Goal: Task Accomplishment & Management: Use online tool/utility

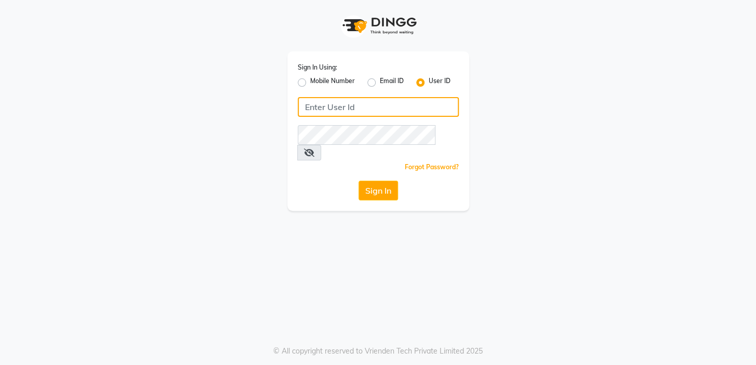
click at [361, 111] on input "Username" at bounding box center [378, 107] width 161 height 20
type input "fssalon"
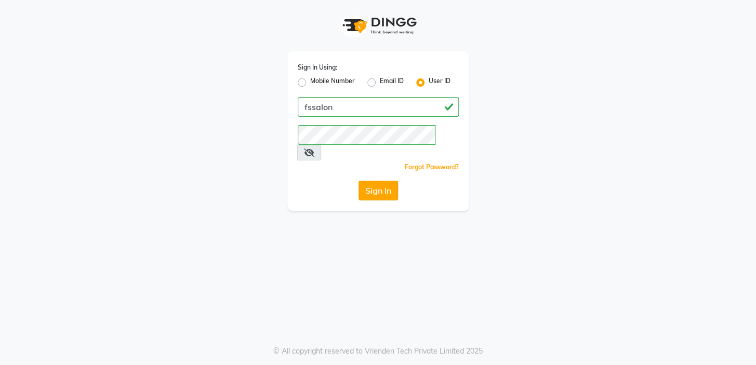
click at [379, 181] on button "Sign In" at bounding box center [377, 191] width 39 height 20
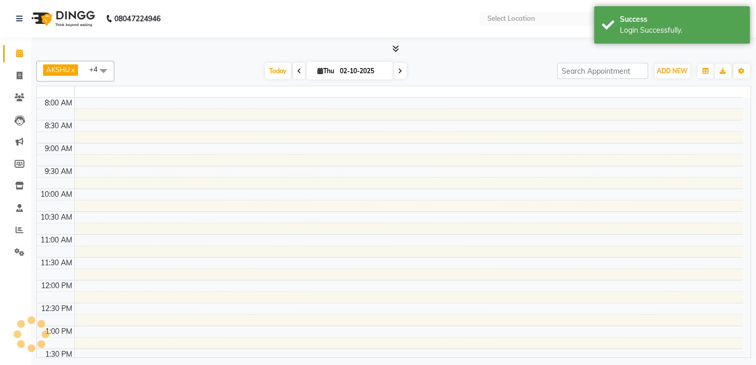
select select "en"
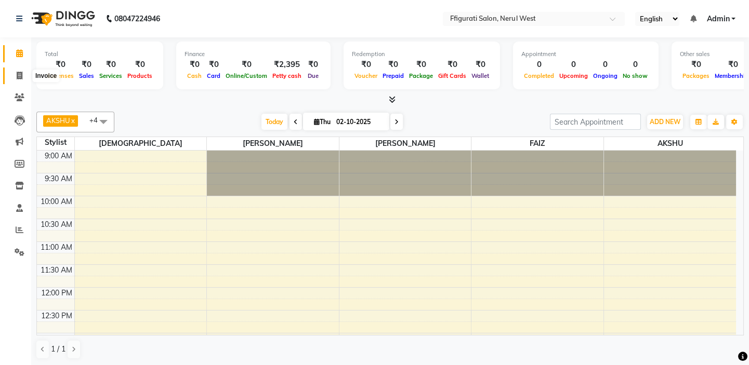
click at [24, 75] on span at bounding box center [19, 76] width 18 height 12
select select "6023"
select select "service"
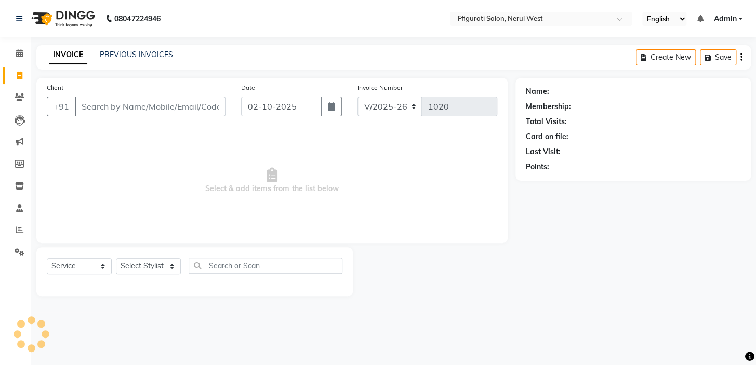
click at [19, 78] on icon at bounding box center [20, 76] width 6 height 8
select select "service"
type input "1020"
select select "6023"
click at [92, 107] on input "Client" at bounding box center [150, 107] width 151 height 20
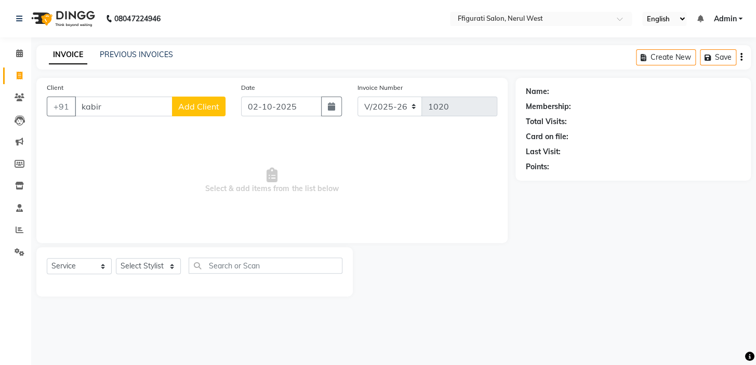
type input "kabir"
click at [185, 108] on span "Add Client" at bounding box center [198, 106] width 41 height 10
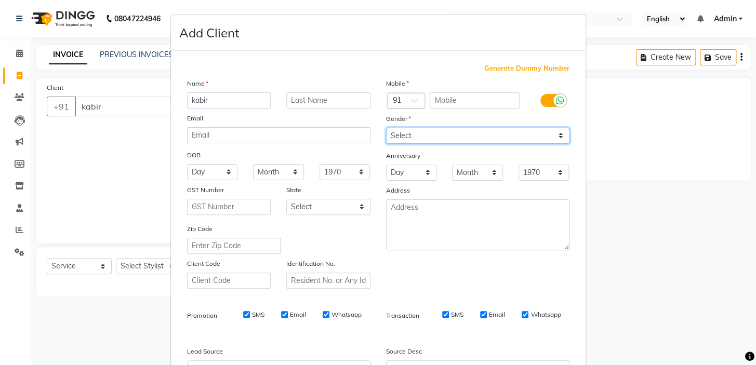
click at [471, 136] on select "Select [DEMOGRAPHIC_DATA] [DEMOGRAPHIC_DATA] Other Prefer Not To Say" at bounding box center [477, 136] width 183 height 16
drag, startPoint x: 716, startPoint y: 268, endPoint x: 674, endPoint y: 270, distance: 42.6
click at [715, 268] on ngb-modal-window "Add Client Generate Dummy Number Name kabir Email DOB Day 01 02 03 04 05 06 07 …" at bounding box center [378, 182] width 756 height 365
click at [82, 178] on ngb-modal-window "Add Client Generate Dummy Number Name kabir Email DOB Day 01 02 03 04 05 06 07 …" at bounding box center [378, 182] width 756 height 365
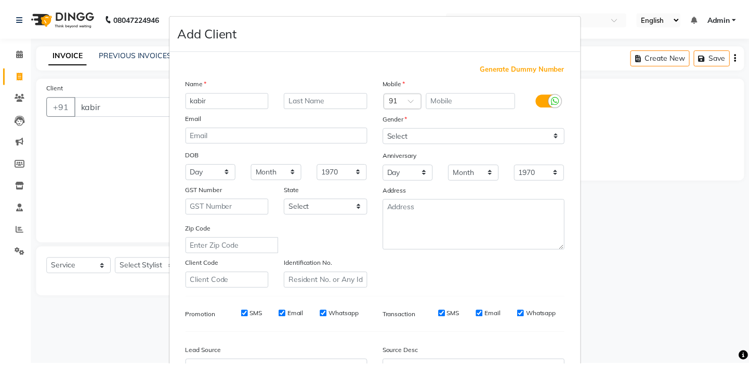
scroll to position [117, 0]
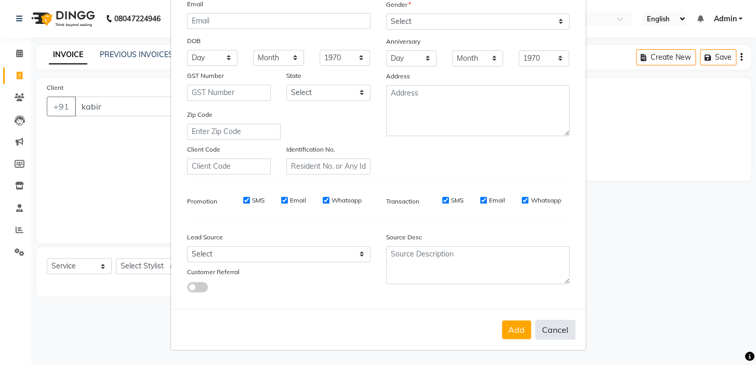
click at [541, 327] on button "Cancel" at bounding box center [555, 330] width 40 height 20
select select
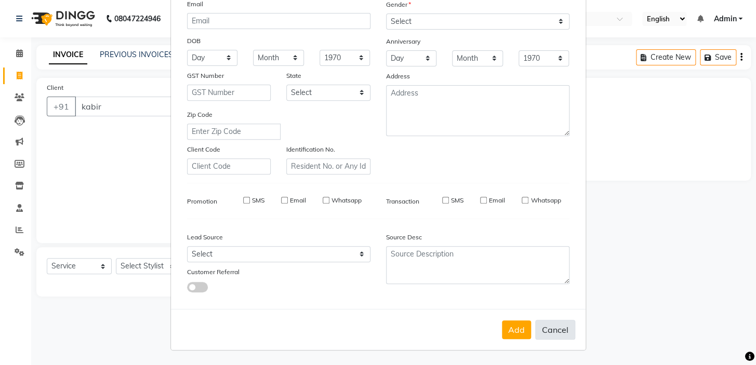
select select
checkbox input "false"
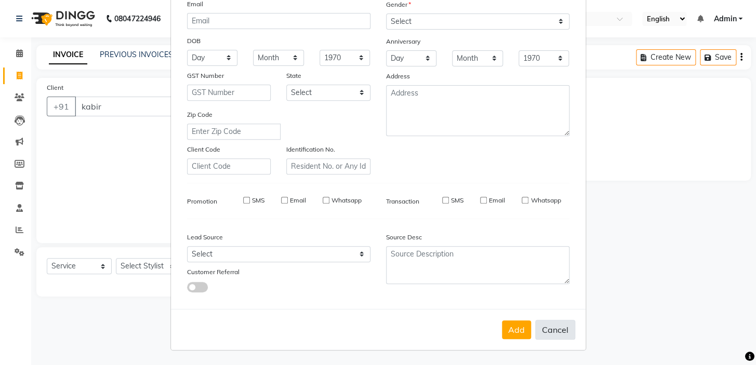
checkbox input "false"
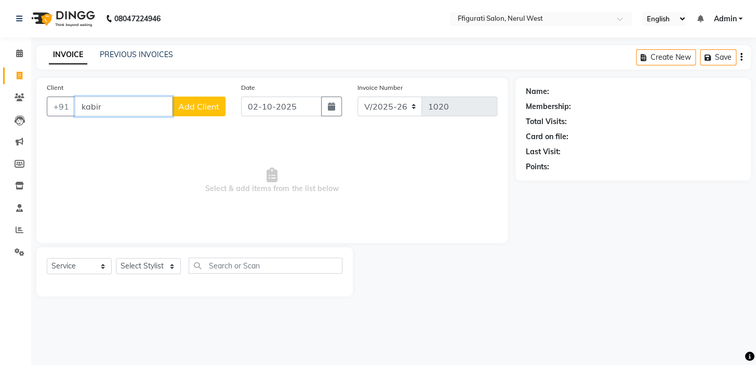
click at [128, 104] on input "kabir" at bounding box center [124, 107] width 98 height 20
type input "k"
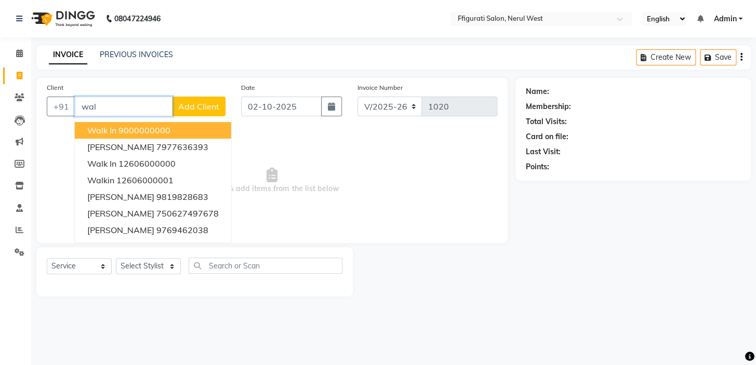
click at [185, 134] on button "walk in 9000000000" at bounding box center [153, 130] width 156 height 17
type input "9000000000"
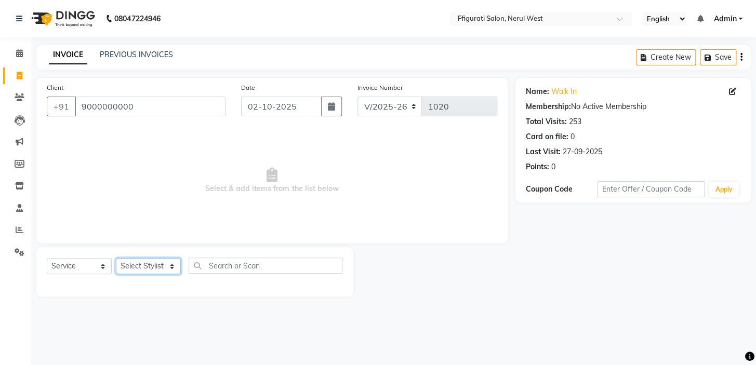
click at [167, 260] on select "Select Stylist [PERSON_NAME] [PERSON_NAME] [PERSON_NAME] Priyanka sana Suraiya …" at bounding box center [148, 266] width 65 height 16
select select "43233"
click at [116, 258] on select "Select Stylist [PERSON_NAME] [PERSON_NAME] [PERSON_NAME] Priyanka sana Suraiya …" at bounding box center [148, 266] width 65 height 16
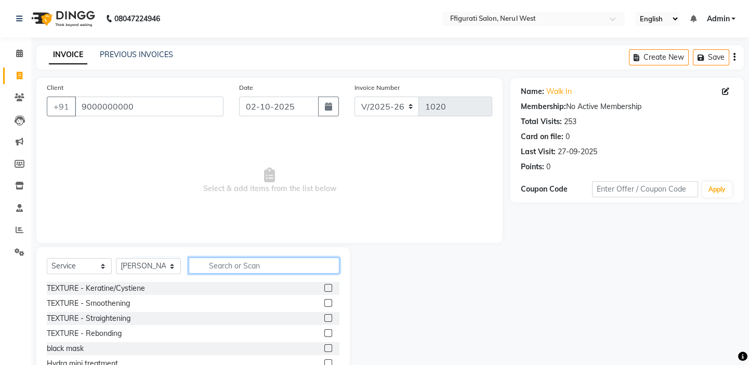
click at [250, 262] on input "text" at bounding box center [264, 266] width 151 height 16
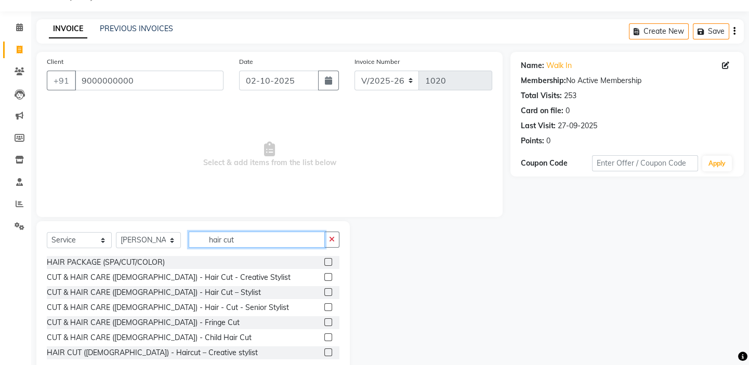
scroll to position [51, 0]
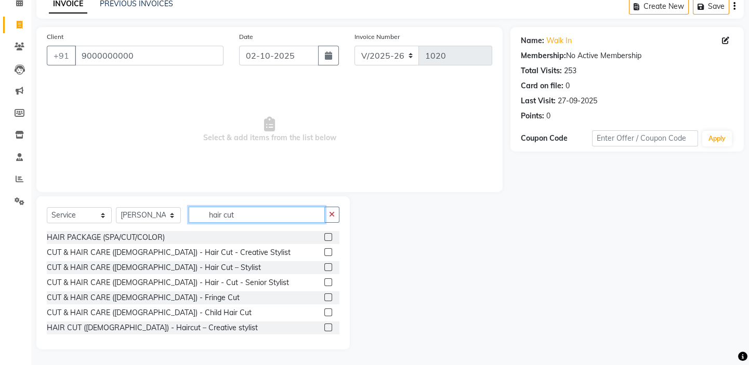
type input "hair cut"
click at [324, 328] on label at bounding box center [328, 328] width 8 height 8
click at [324, 328] on input "checkbox" at bounding box center [327, 328] width 7 height 7
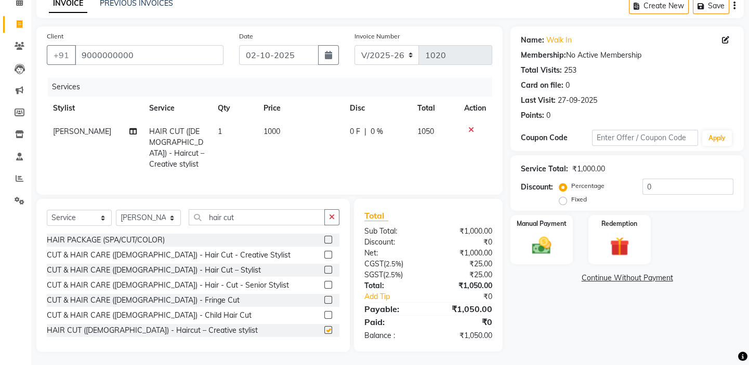
checkbox input "false"
click at [324, 254] on label at bounding box center [328, 255] width 8 height 8
click at [324, 254] on input "checkbox" at bounding box center [327, 255] width 7 height 7
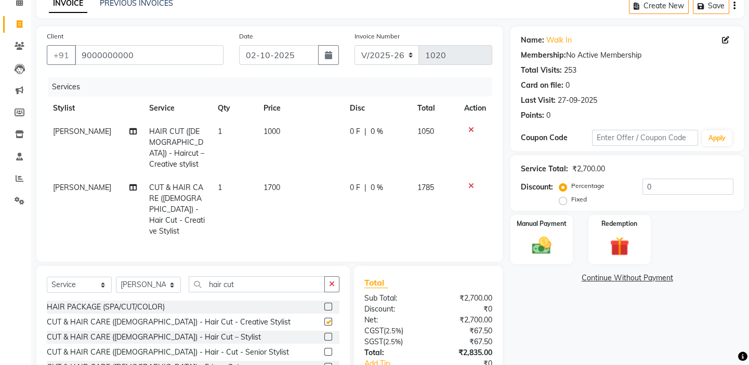
checkbox input "false"
click at [287, 176] on td "1700" at bounding box center [300, 209] width 87 height 67
select select "43233"
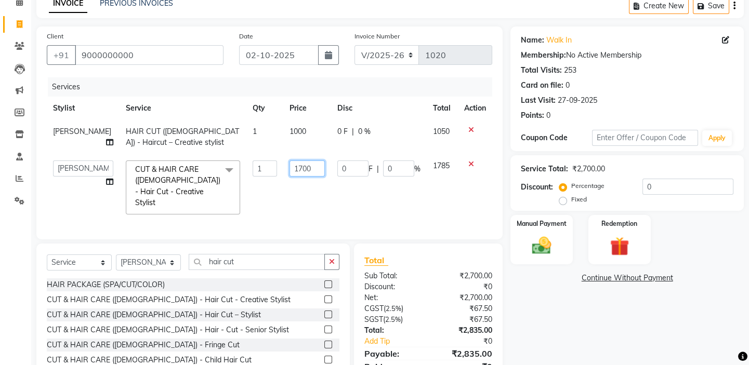
click at [305, 172] on input "1700" at bounding box center [306, 169] width 35 height 16
type input "1"
type input "1500"
click at [275, 258] on div "Select Service Product Membership Package Voucher Prepaid Gift Card Select Styl…" at bounding box center [192, 320] width 313 height 153
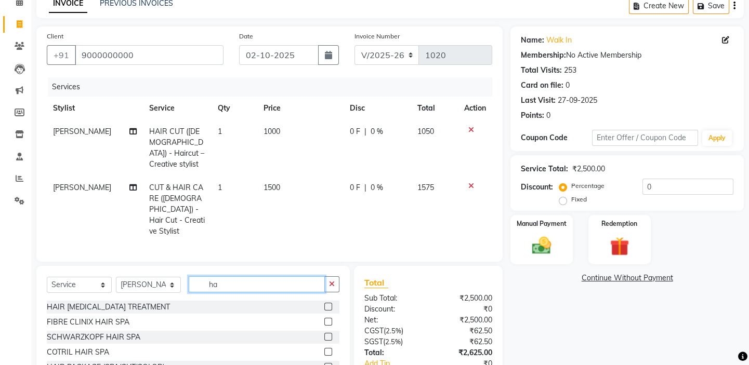
type input "h"
click at [286, 276] on input "text" at bounding box center [264, 284] width 151 height 16
type input "beard"
click at [327, 333] on label at bounding box center [328, 337] width 8 height 8
click at [327, 334] on input "checkbox" at bounding box center [327, 337] width 7 height 7
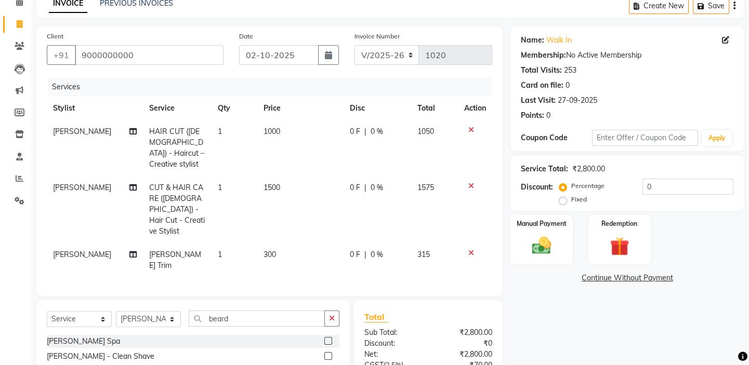
checkbox input "false"
click at [301, 243] on td "300" at bounding box center [300, 260] width 87 height 34
select select "43233"
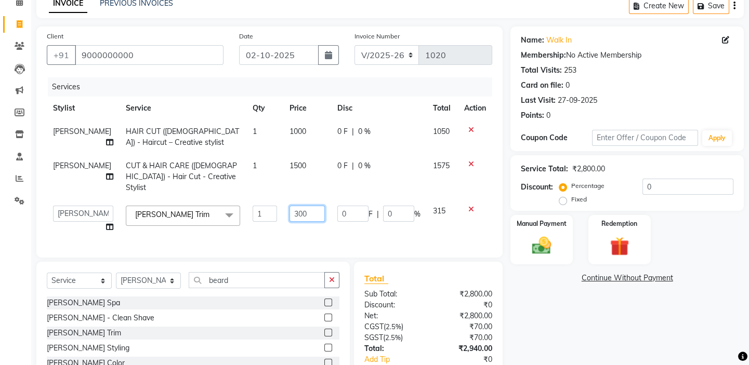
click at [318, 206] on input "300" at bounding box center [306, 214] width 35 height 16
type input "3"
type input "250"
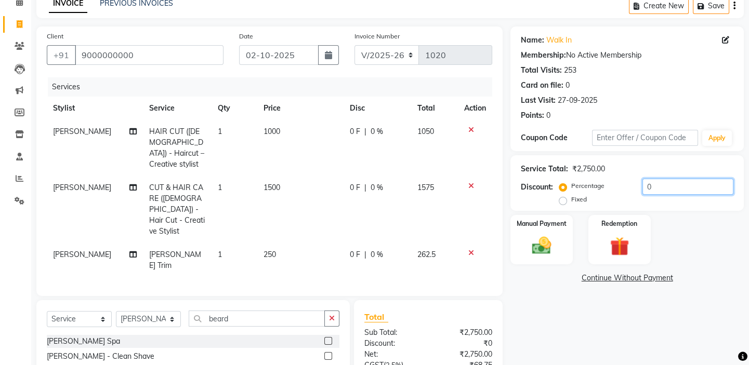
click at [670, 190] on input "0" at bounding box center [687, 187] width 91 height 16
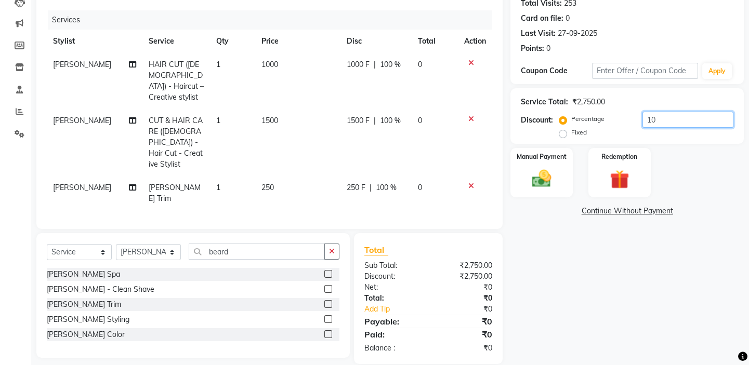
scroll to position [140, 0]
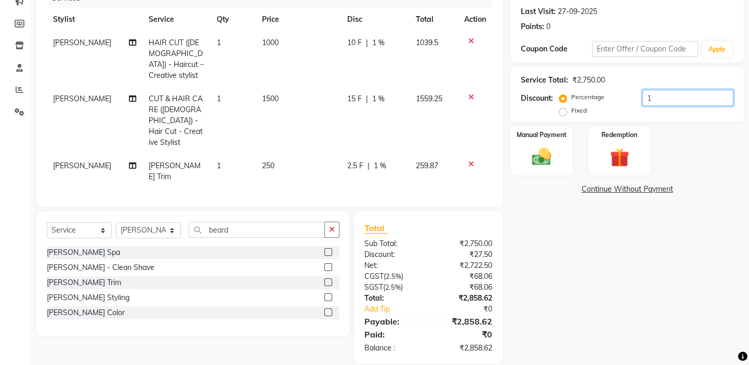
type input "1"
click at [571, 109] on label "Fixed" at bounding box center [579, 110] width 16 height 9
click at [564, 109] on input "Fixed" at bounding box center [564, 110] width 7 height 7
radio input "true"
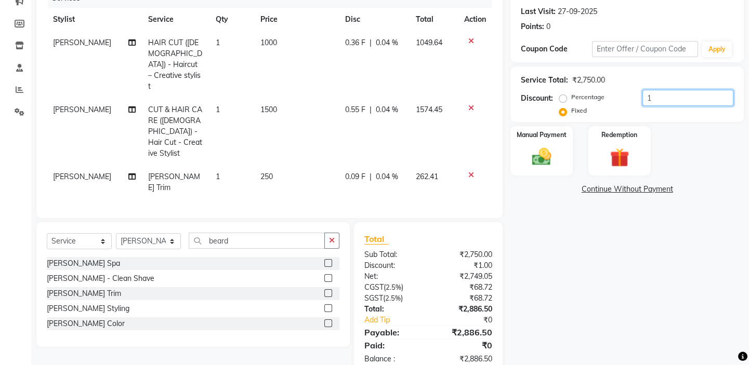
click at [672, 95] on input "1" at bounding box center [687, 98] width 91 height 16
type input "137"
click at [556, 162] on img at bounding box center [541, 156] width 32 height 23
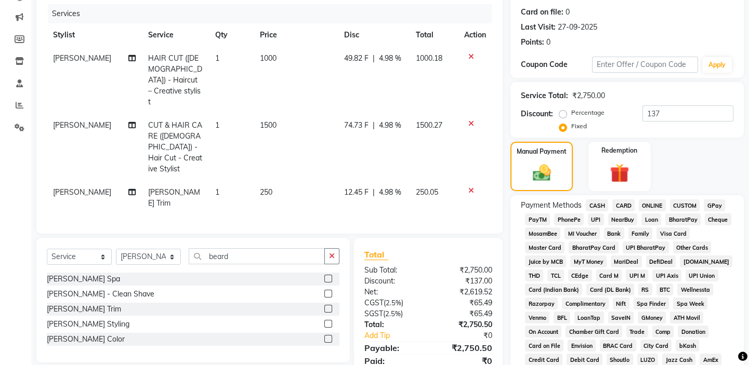
scroll to position [254, 0]
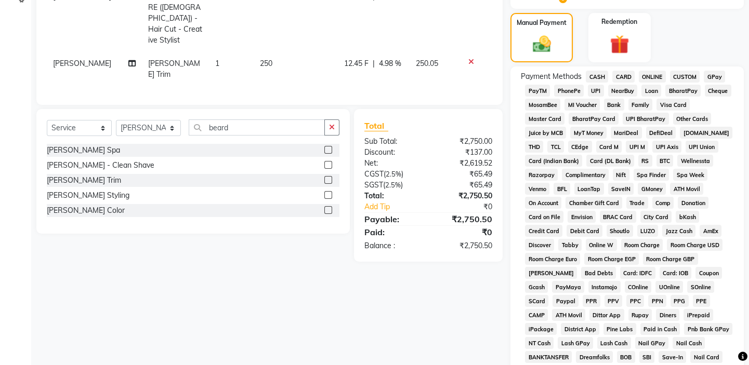
click at [706, 76] on span "GPay" at bounding box center [713, 77] width 21 height 12
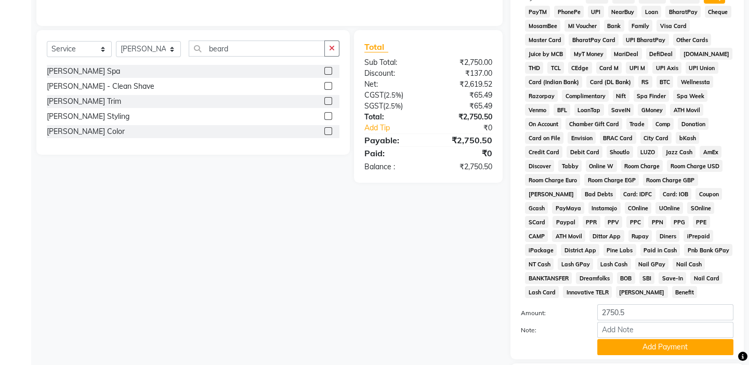
scroll to position [403, 0]
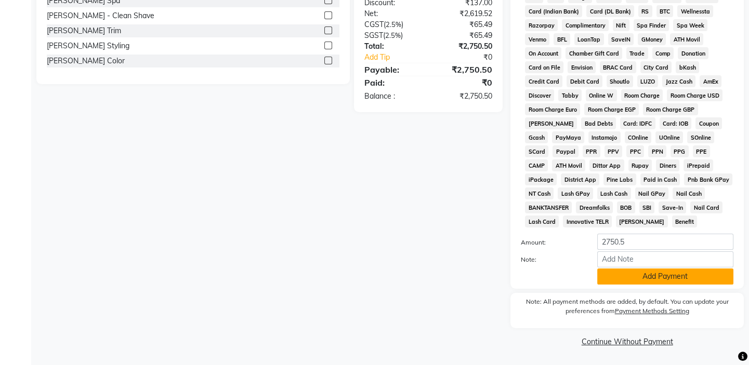
click at [664, 279] on button "Add Payment" at bounding box center [665, 277] width 136 height 16
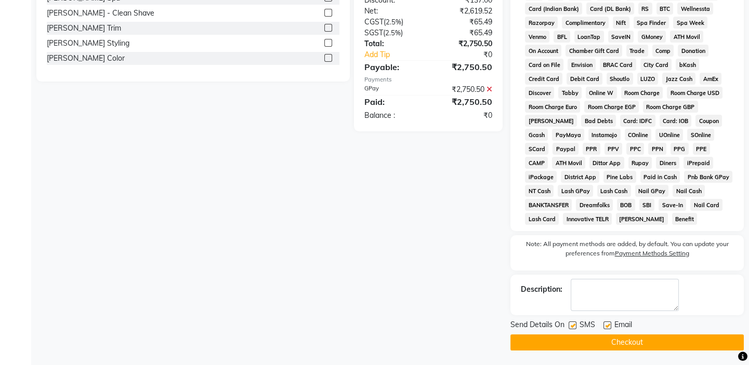
scroll to position [406, 0]
click at [572, 327] on label at bounding box center [572, 325] width 8 height 8
click at [572, 327] on input "checkbox" at bounding box center [571, 325] width 7 height 7
checkbox input "false"
click at [607, 323] on label at bounding box center [607, 325] width 8 height 8
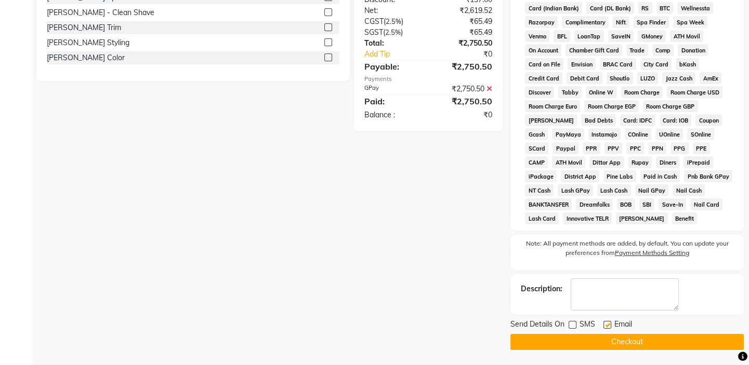
click at [607, 323] on input "checkbox" at bounding box center [606, 325] width 7 height 7
checkbox input "false"
click at [601, 343] on button "Checkout" at bounding box center [626, 342] width 233 height 16
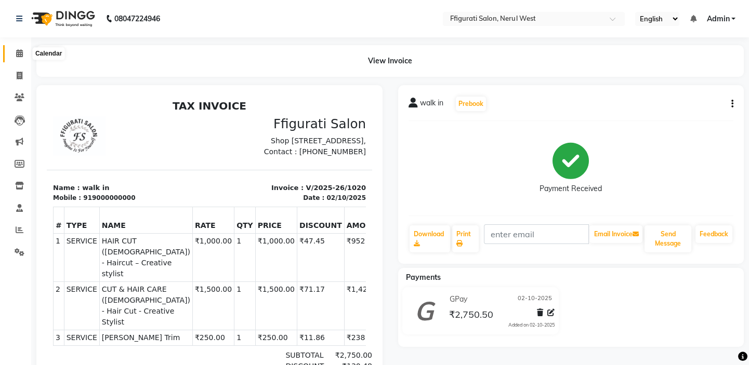
click at [19, 52] on icon at bounding box center [19, 53] width 7 height 8
